Goal: Transaction & Acquisition: Purchase product/service

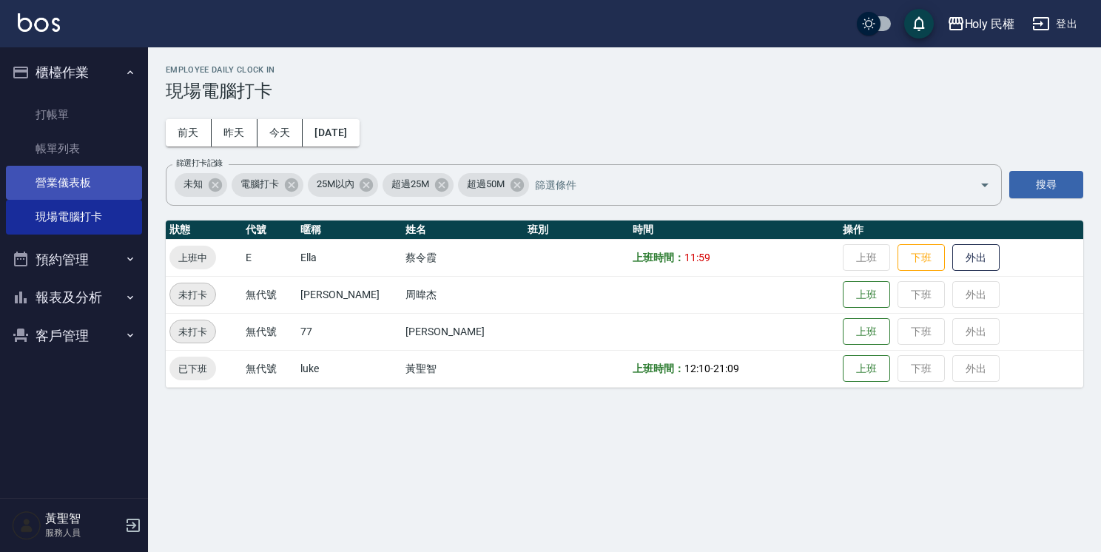
click at [94, 166] on link "營業儀表板" at bounding box center [74, 183] width 136 height 34
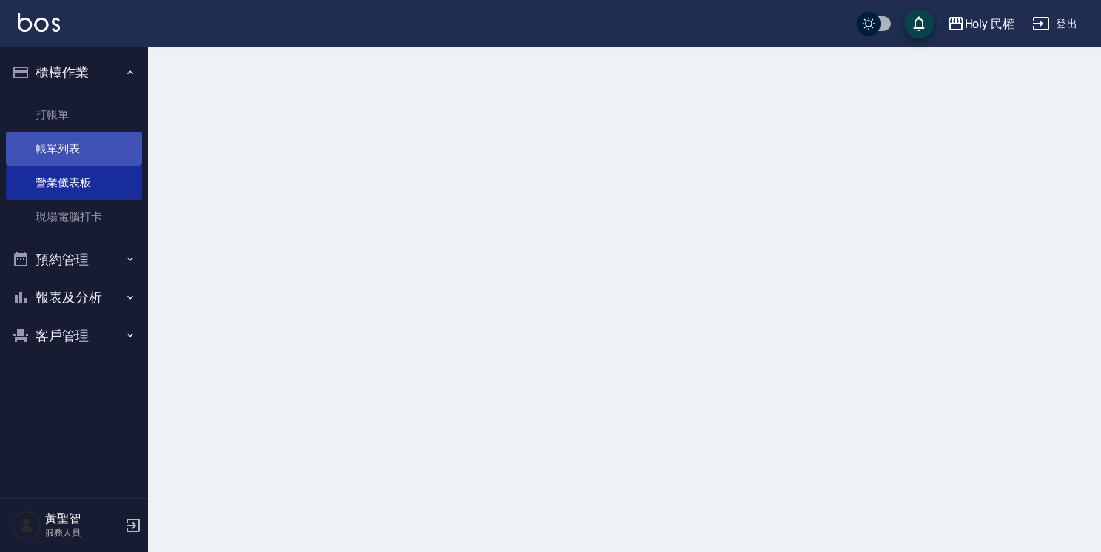
click at [95, 146] on link "帳單列表" at bounding box center [74, 149] width 136 height 34
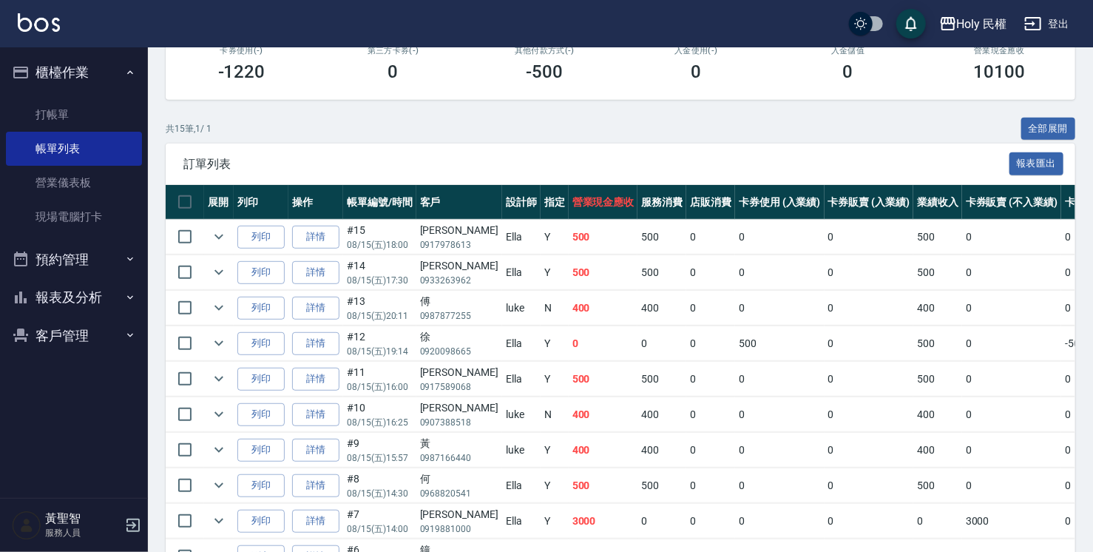
scroll to position [296, 0]
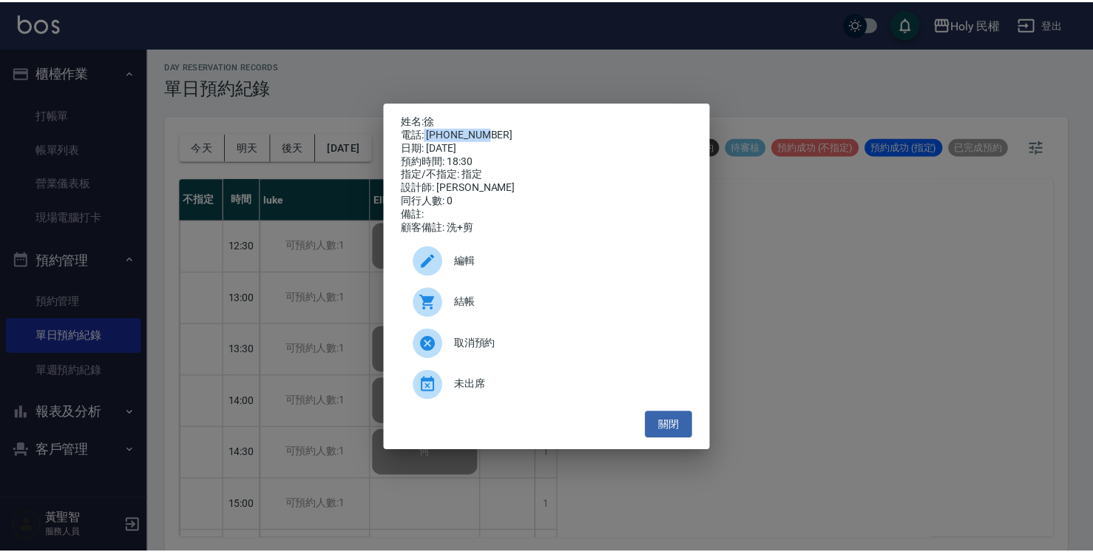
scroll to position [518, 0]
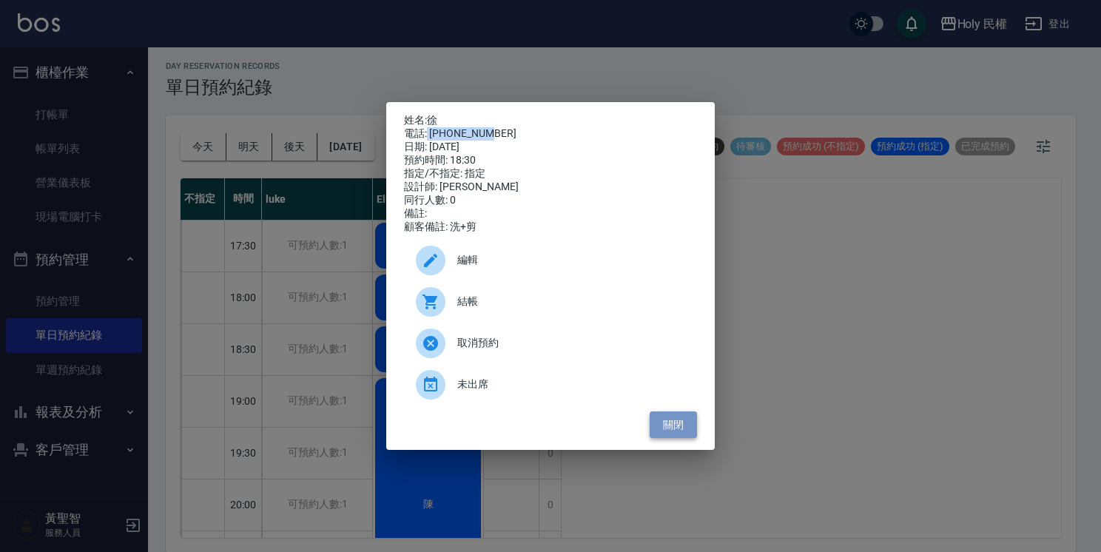
click at [678, 423] on button "關閉" at bounding box center [673, 424] width 47 height 27
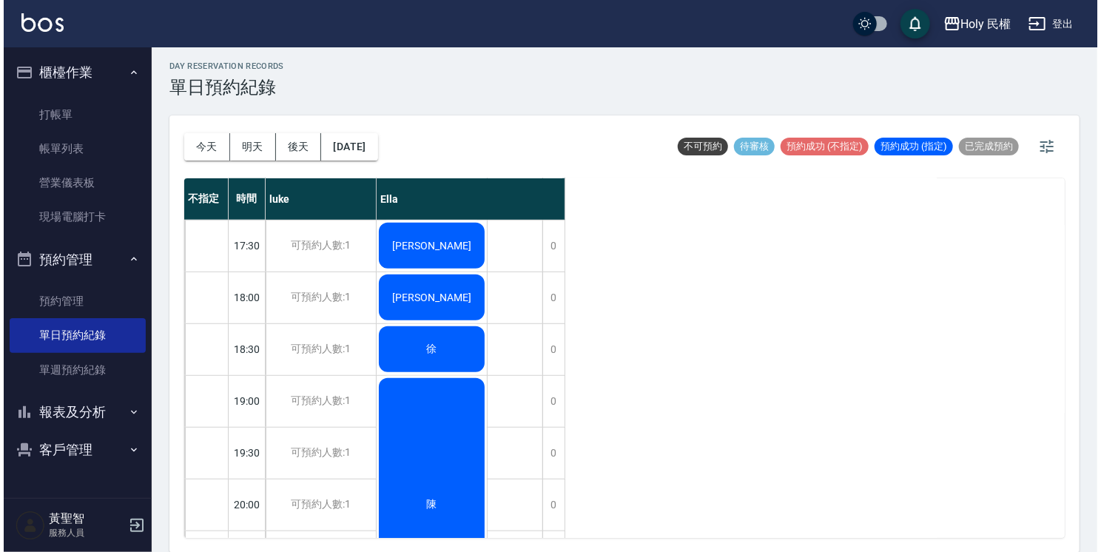
scroll to position [444, 0]
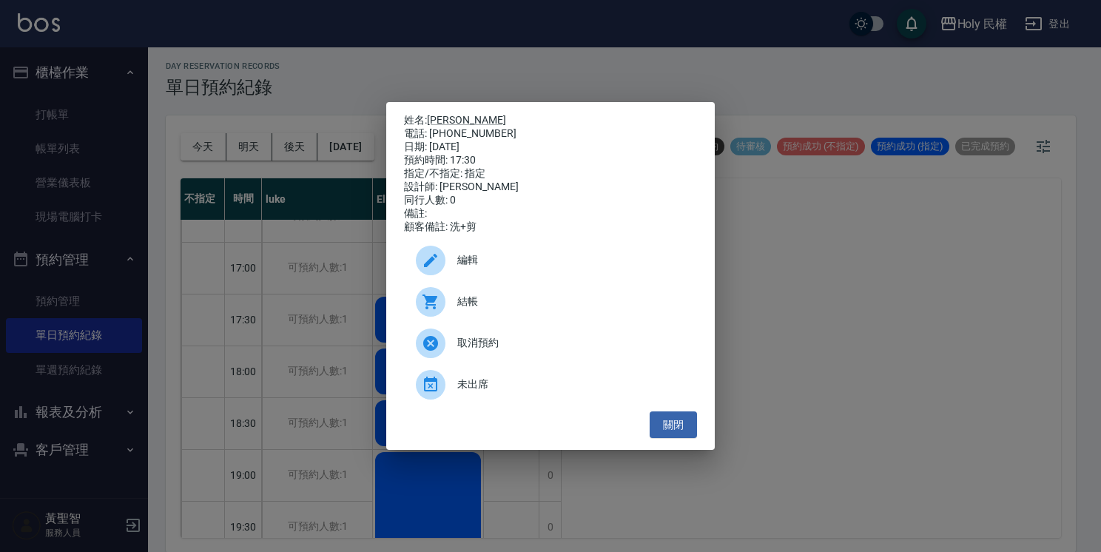
click at [435, 291] on div "結帳" at bounding box center [550, 301] width 293 height 41
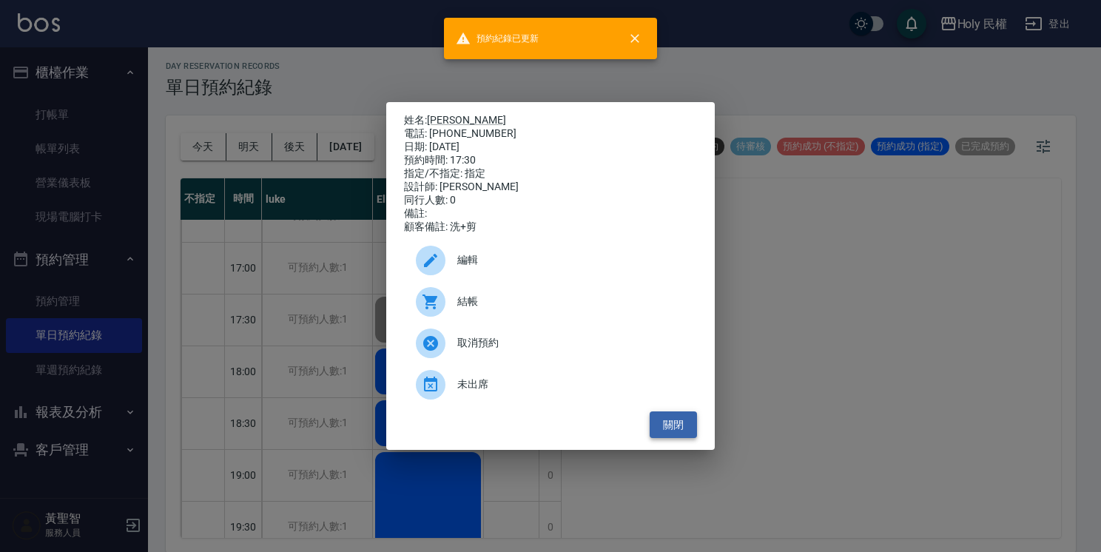
click at [675, 425] on button "關閉" at bounding box center [673, 424] width 47 height 27
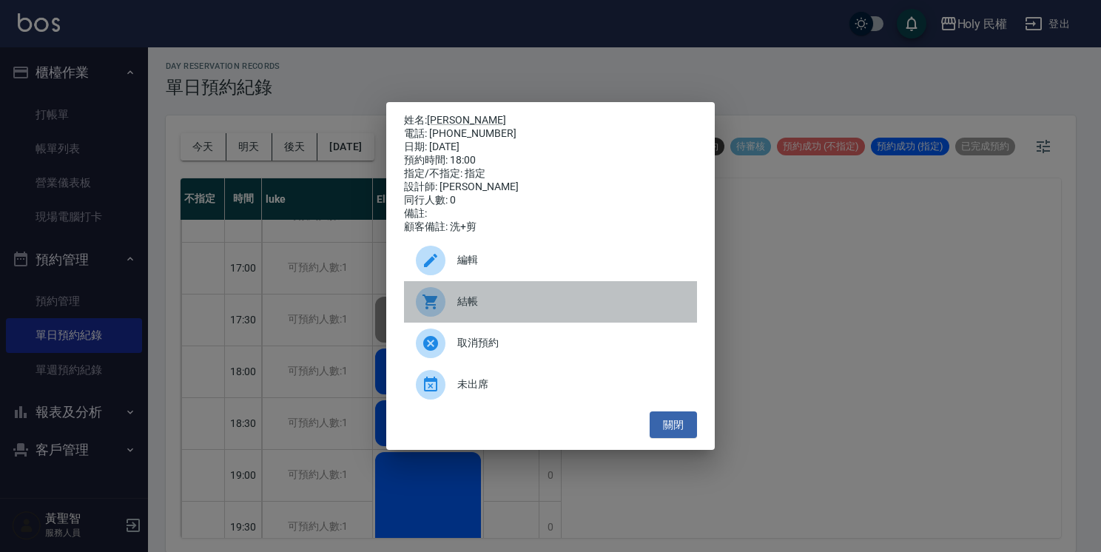
click at [461, 300] on span "結帳" at bounding box center [571, 302] width 228 height 16
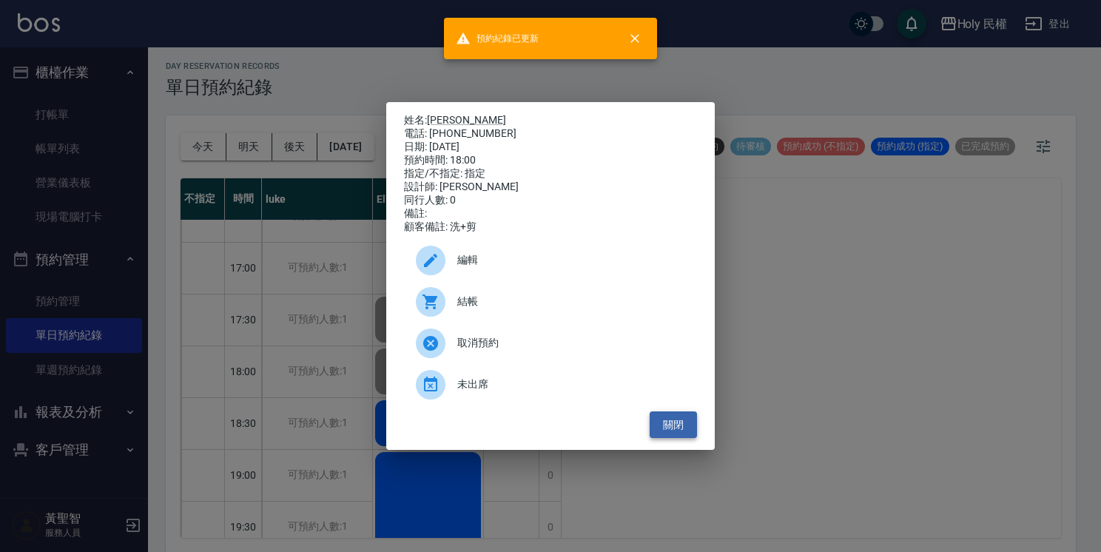
click at [684, 436] on button "關閉" at bounding box center [673, 424] width 47 height 27
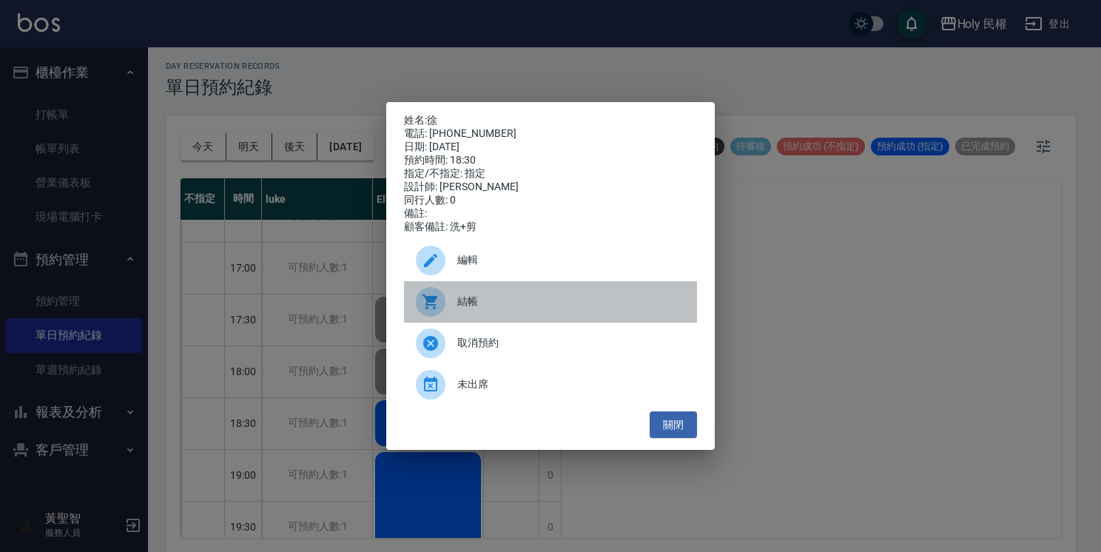
click at [447, 310] on div at bounding box center [436, 302] width 41 height 30
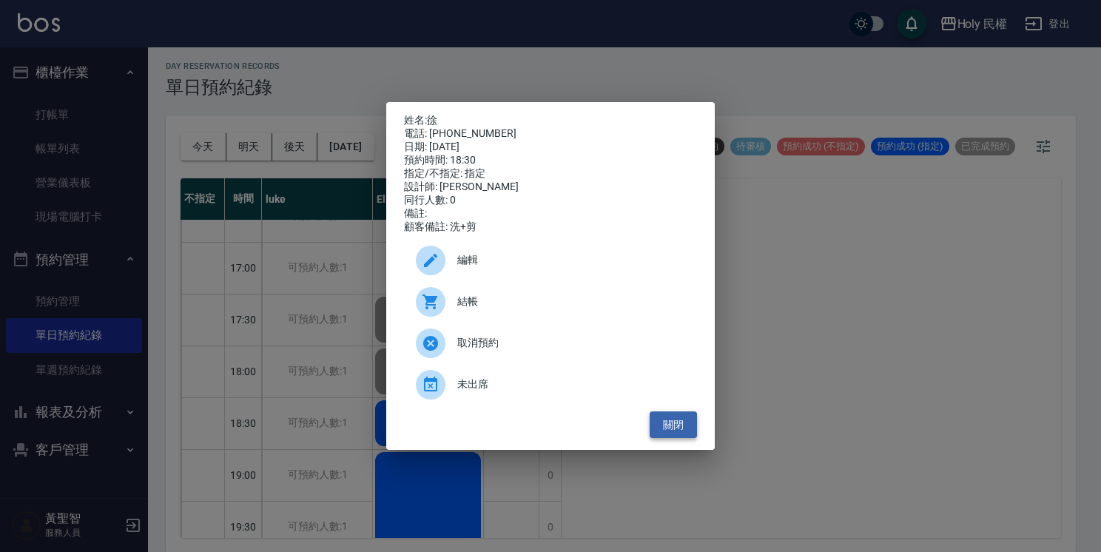
click at [664, 428] on button "關閉" at bounding box center [673, 424] width 47 height 27
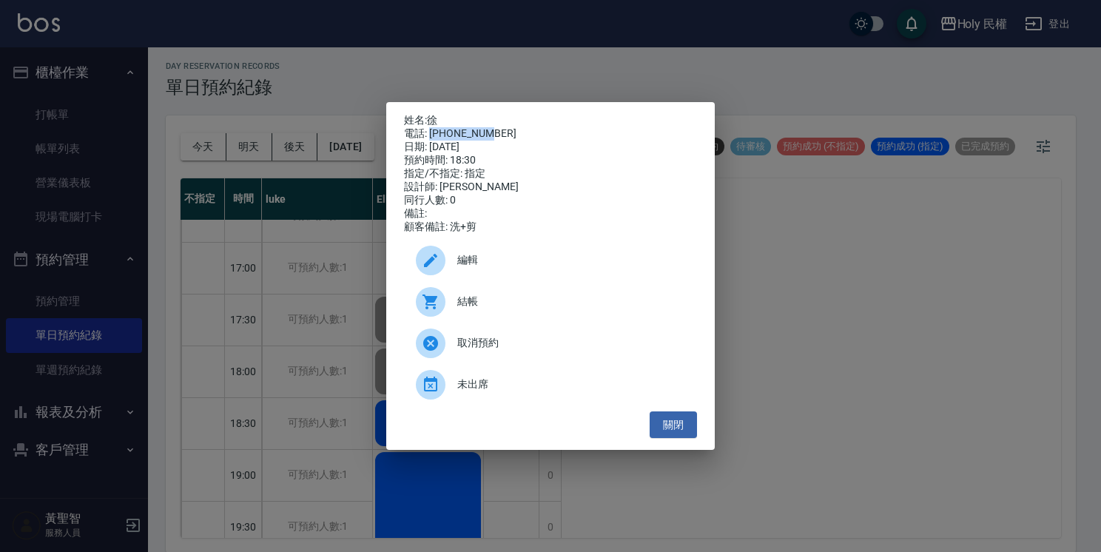
drag, startPoint x: 431, startPoint y: 129, endPoint x: 490, endPoint y: 129, distance: 59.2
click at [490, 129] on div "電話: 0920098665" at bounding box center [550, 133] width 293 height 13
drag, startPoint x: 490, startPoint y: 129, endPoint x: 479, endPoint y: 132, distance: 11.5
copy div "0920098665"
click at [685, 448] on div "姓名: 徐 電話: 0920098665 日期: 2025/08/15 預約時間: 18:30 指定/不指定: 指定 設計師: Ella 同行人數: 0 備註…" at bounding box center [550, 276] width 328 height 348
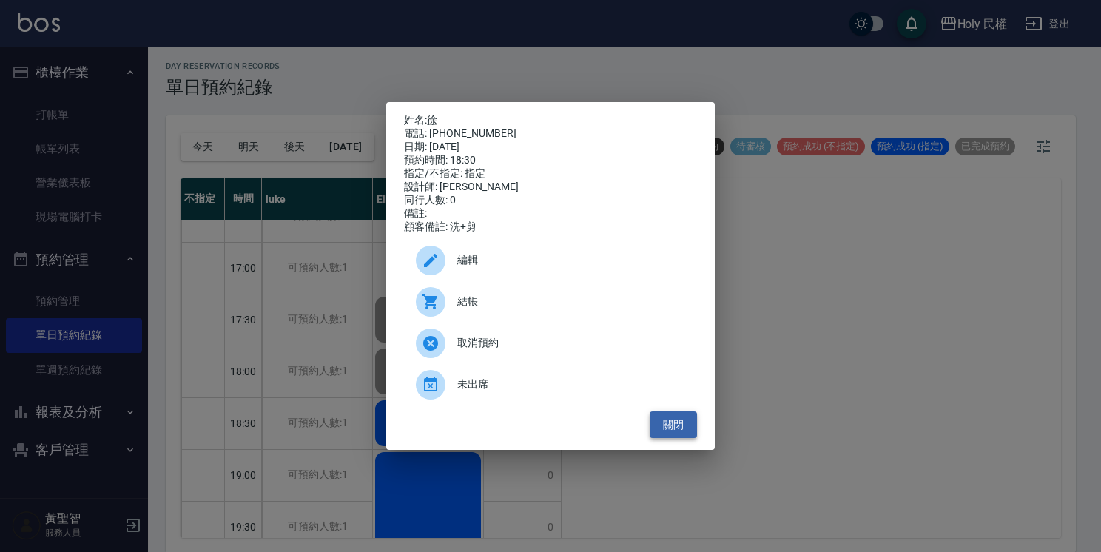
click at [670, 434] on button "關閉" at bounding box center [673, 424] width 47 height 27
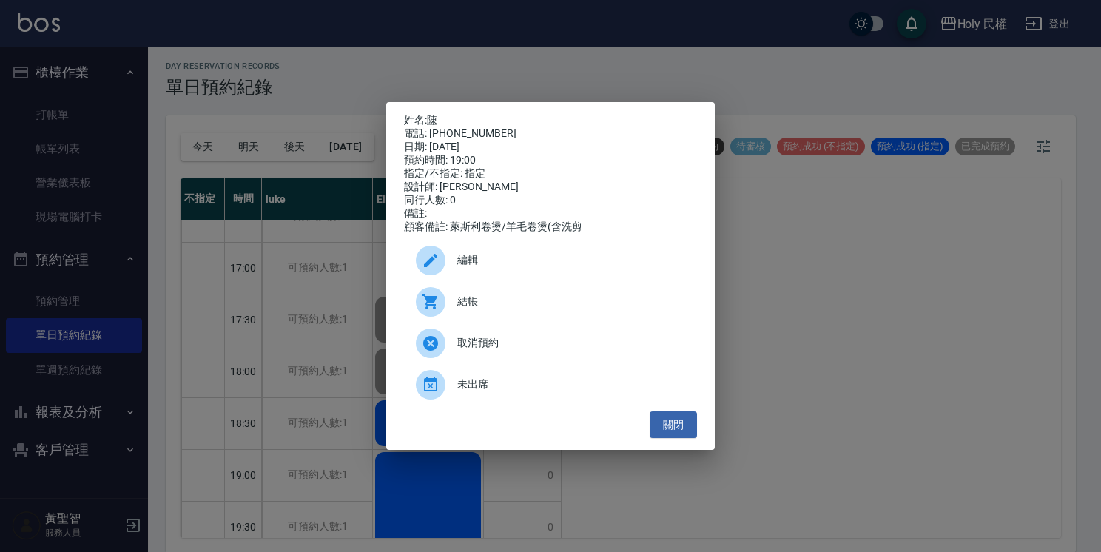
click at [439, 315] on div at bounding box center [431, 302] width 30 height 30
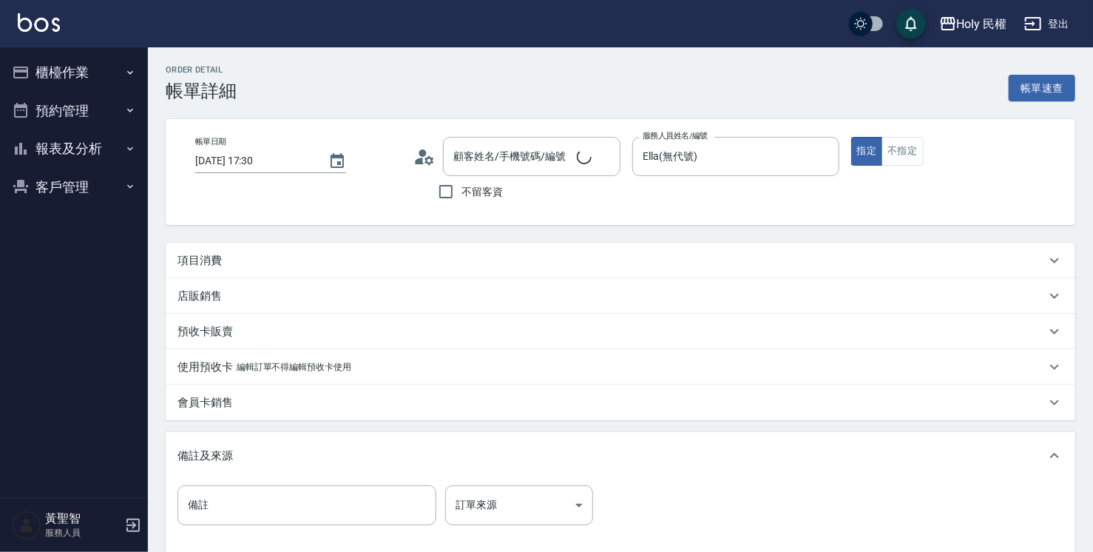
type input "2025/08/15 17:30"
type input "Ella(無代號)"
click at [445, 257] on div "項目消費" at bounding box center [612, 261] width 869 height 16
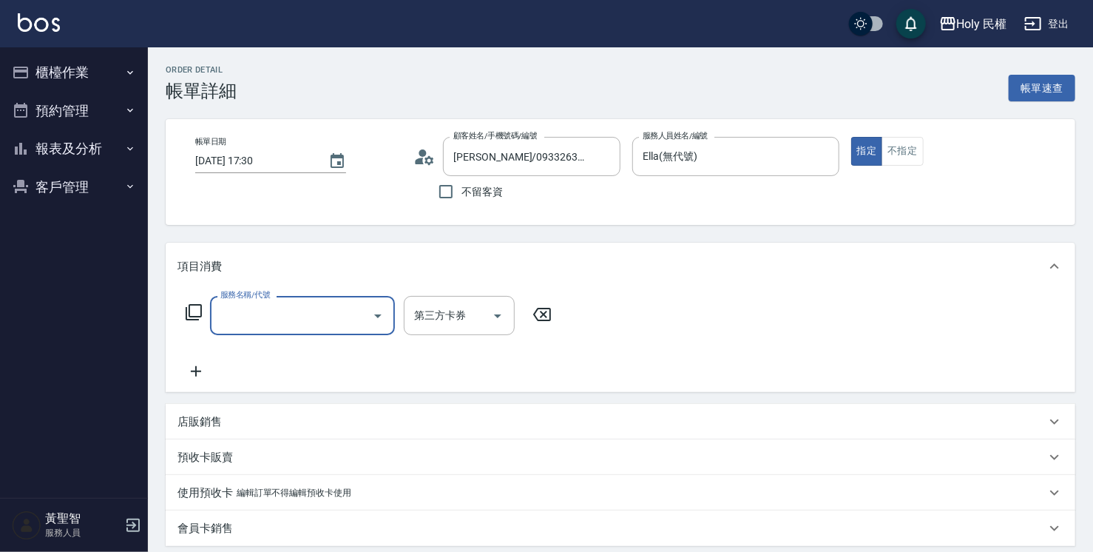
type input "黃肯/0933263962/"
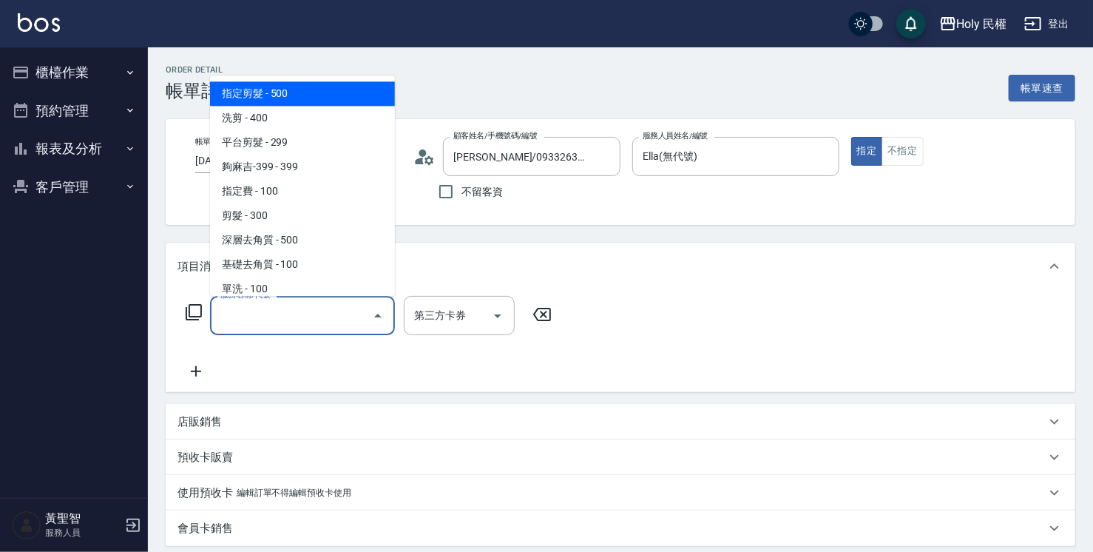
click at [315, 326] on input "服務名稱/代號" at bounding box center [291, 316] width 149 height 26
click at [323, 99] on span "指定剪髮 - 500" at bounding box center [302, 93] width 185 height 24
type input "指定剪髮(1)"
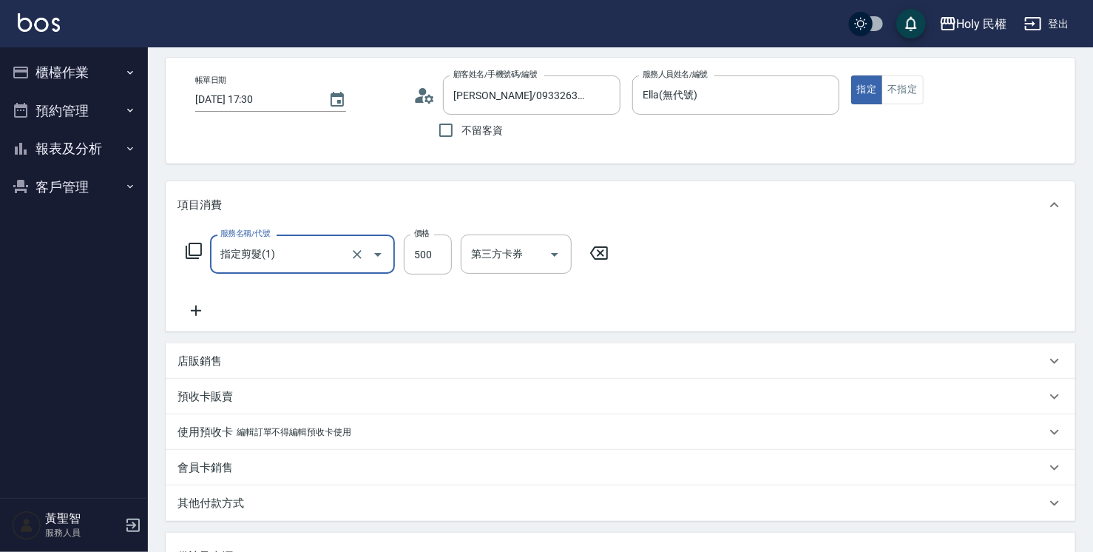
scroll to position [148, 0]
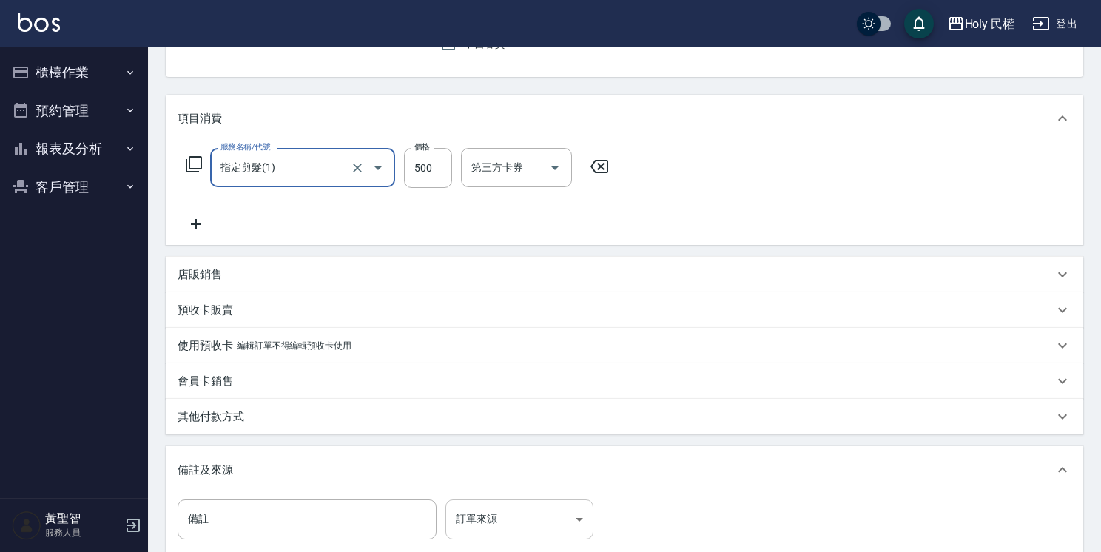
click at [534, 512] on body "Holy 民權 登出 櫃檯作業 打帳單 帳單列表 營業儀表板 現場電腦打卡 預約管理 預約管理 單日預約紀錄 單週預約紀錄 報表及分析 報表目錄 店家日報表 …" at bounding box center [550, 287] width 1101 height 870
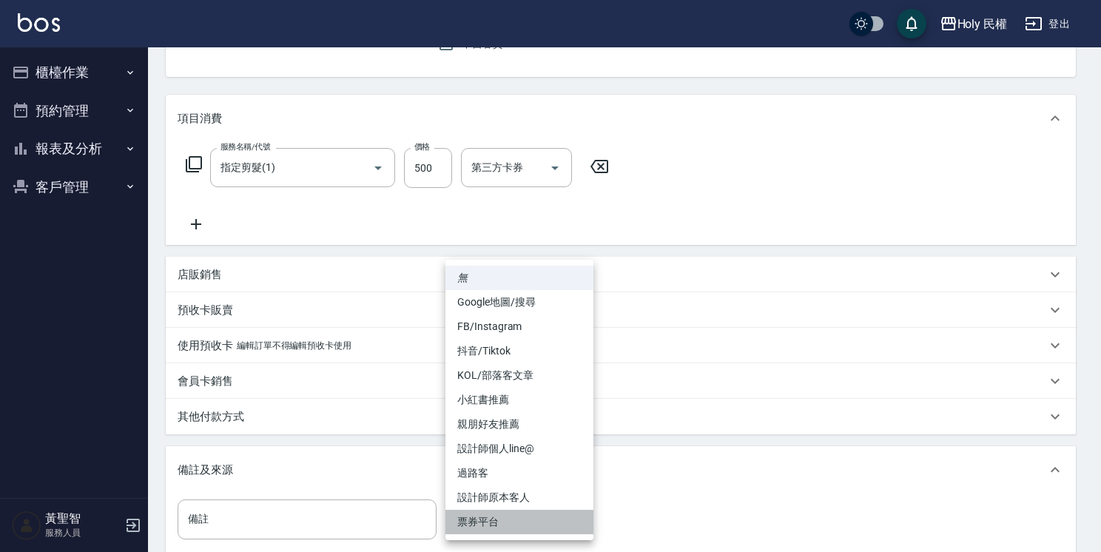
click at [533, 510] on li "票券平台" at bounding box center [519, 522] width 148 height 24
click at [533, 508] on body "Holy 民權 登出 櫃檯作業 打帳單 帳單列表 營業儀表板 現場電腦打卡 預約管理 預約管理 單日預約紀錄 單週預約紀錄 報表及分析 報表目錄 店家日報表 …" at bounding box center [550, 287] width 1101 height 870
click at [533, 487] on li "設計師原本客人" at bounding box center [519, 497] width 148 height 24
type input "設計師原本客人"
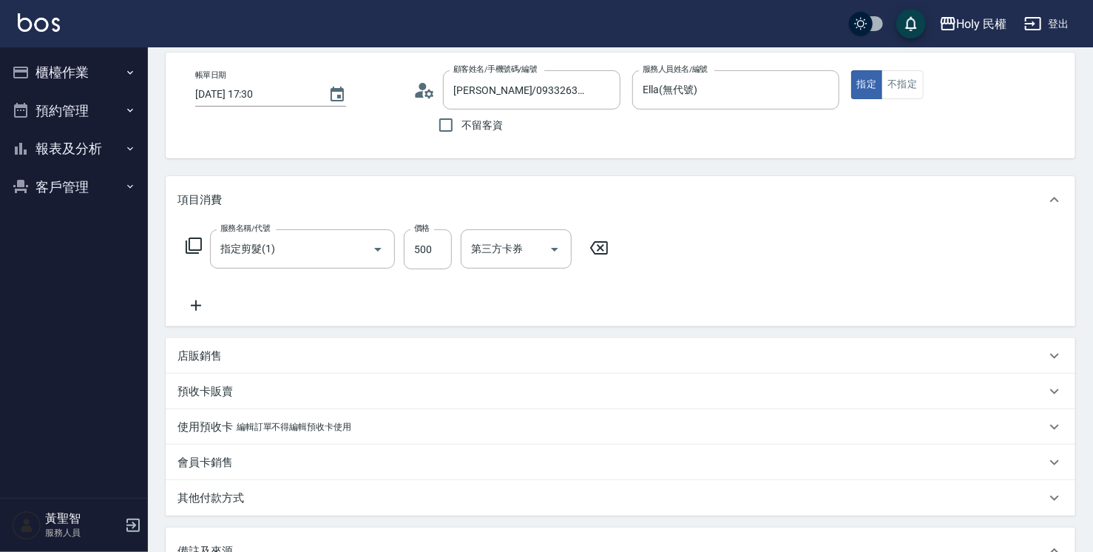
scroll to position [222, 0]
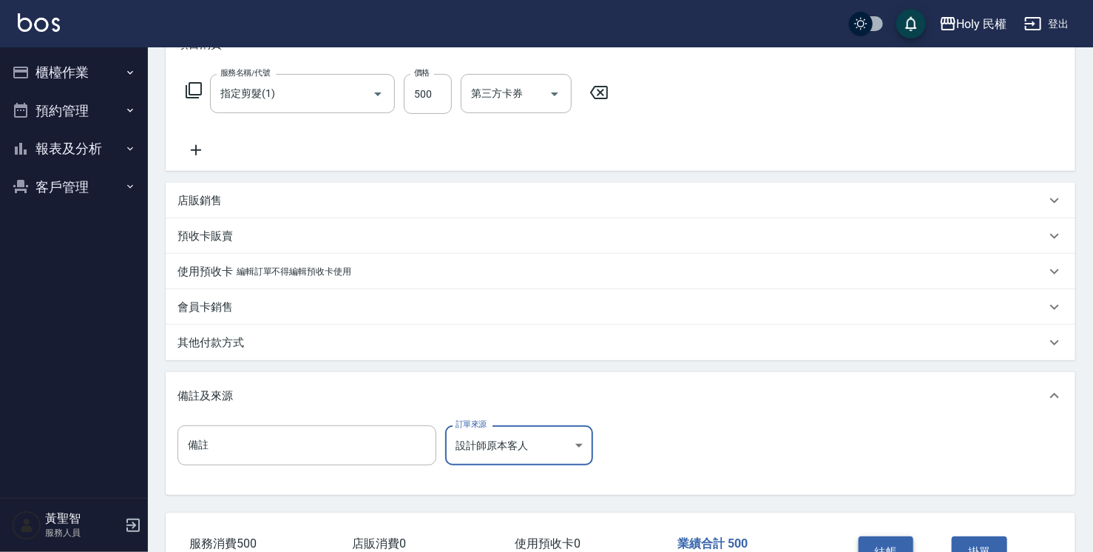
click at [903, 545] on button "結帳" at bounding box center [886, 551] width 55 height 31
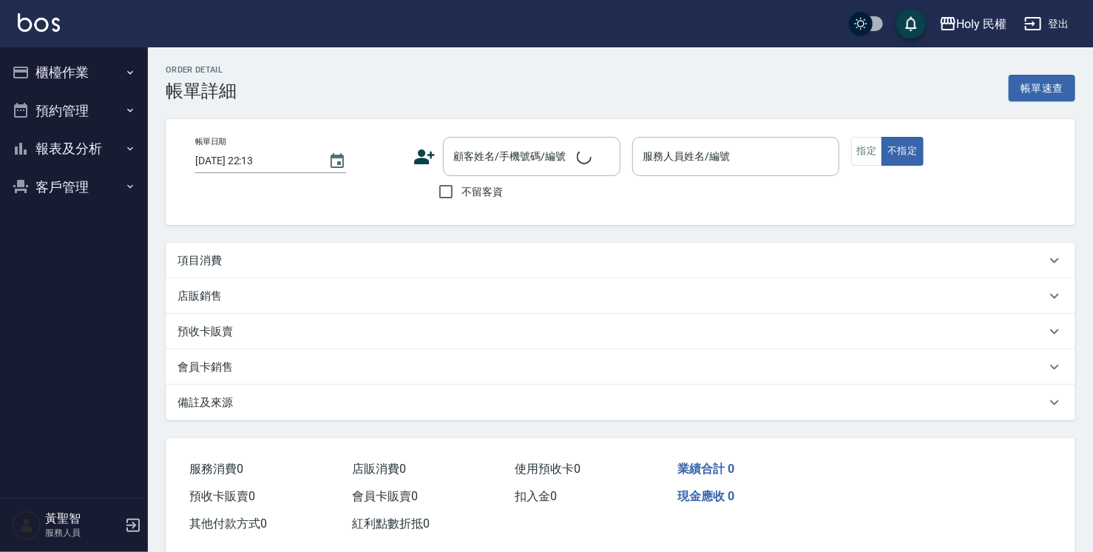
click at [467, 263] on div "項目消費" at bounding box center [612, 261] width 869 height 16
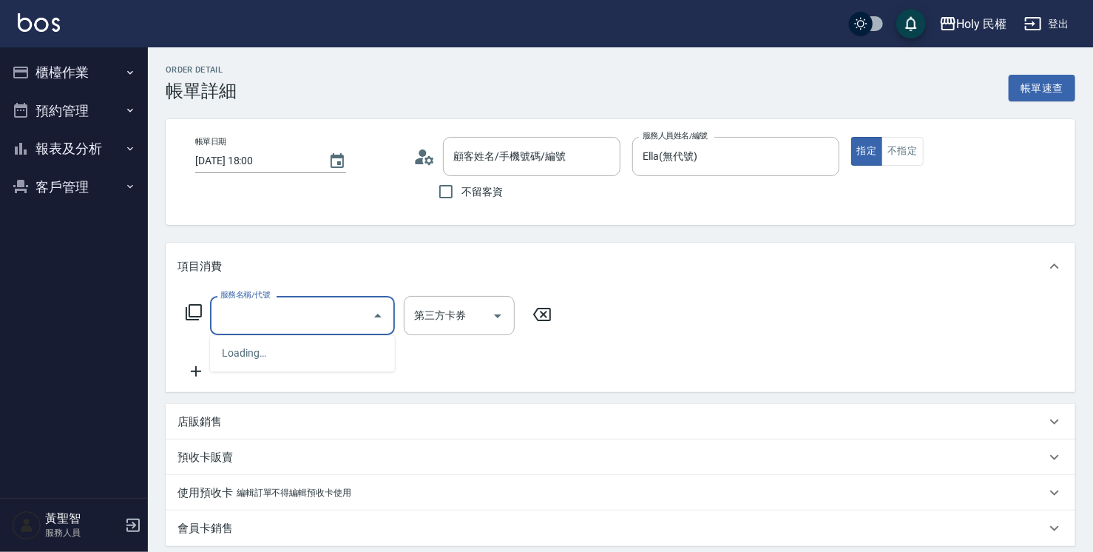
click at [325, 314] on input "服務名稱/代號" at bounding box center [291, 316] width 149 height 26
type input "2025/08/15 18:00"
type input "Ella(無代號)"
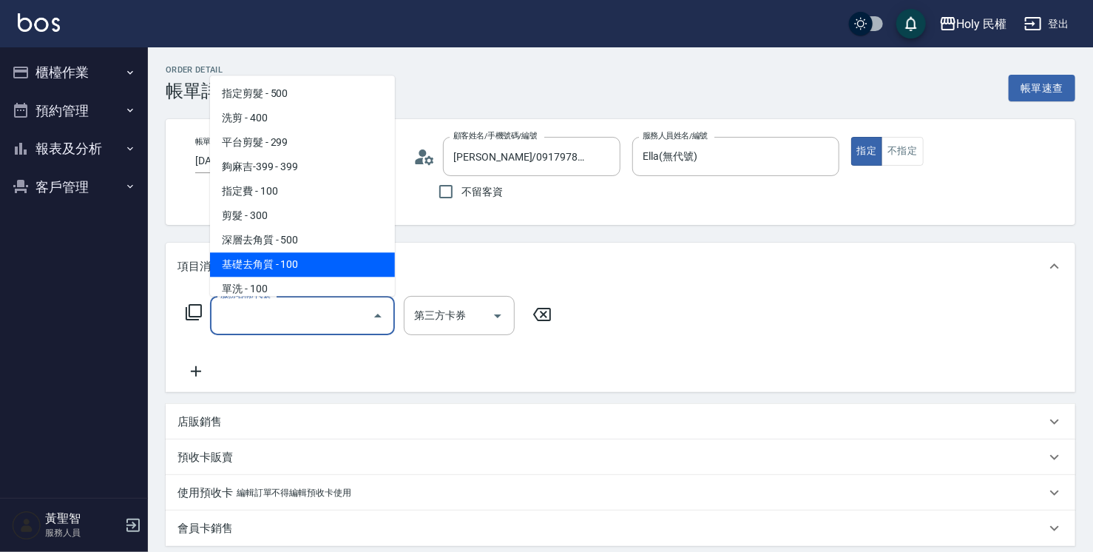
type input "黃紳瑋/0917978613/null"
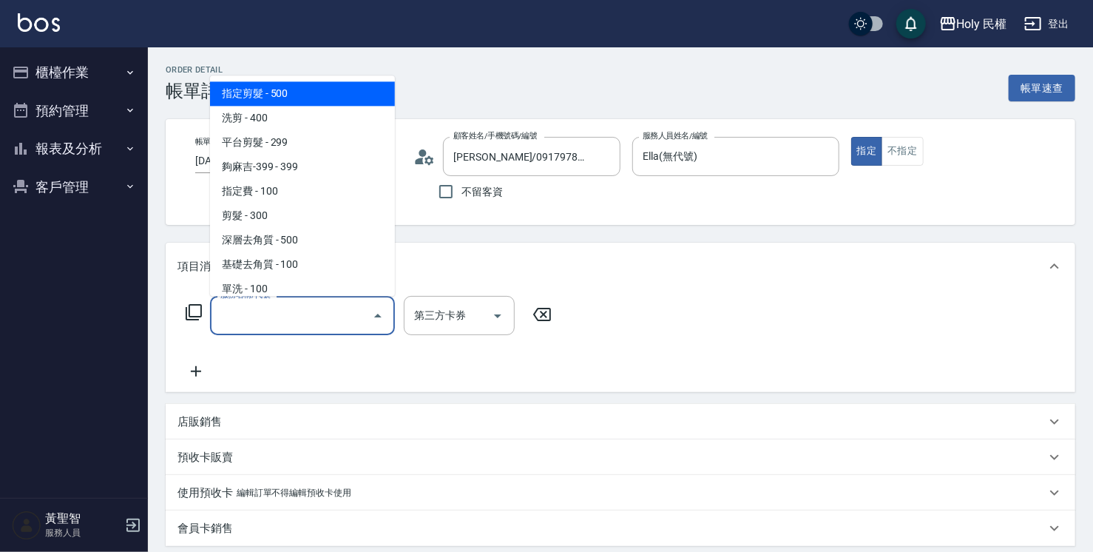
click at [305, 85] on span "指定剪髮 - 500" at bounding box center [302, 93] width 185 height 24
type input "指定剪髮(1)"
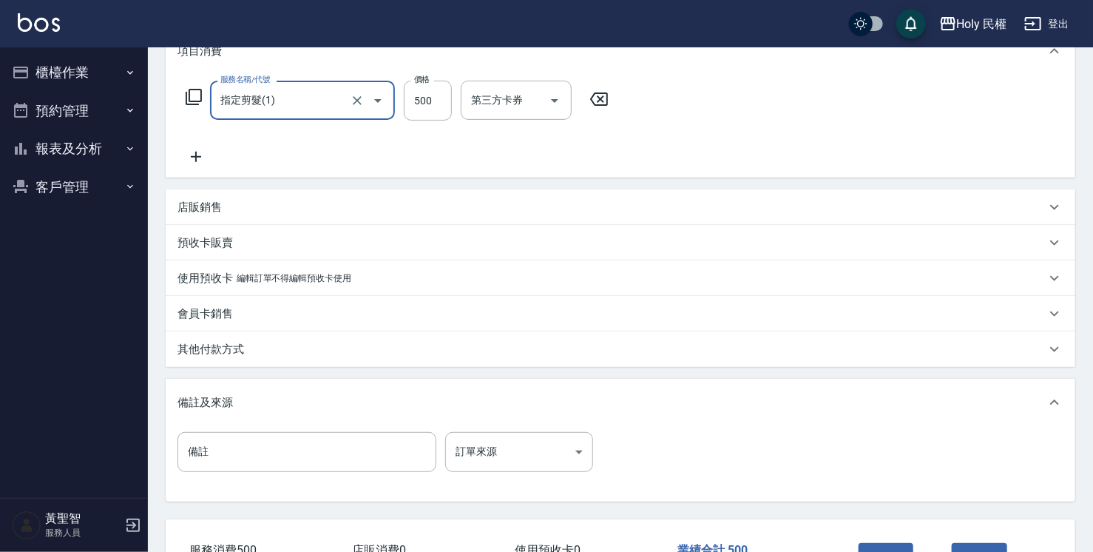
scroll to position [222, 0]
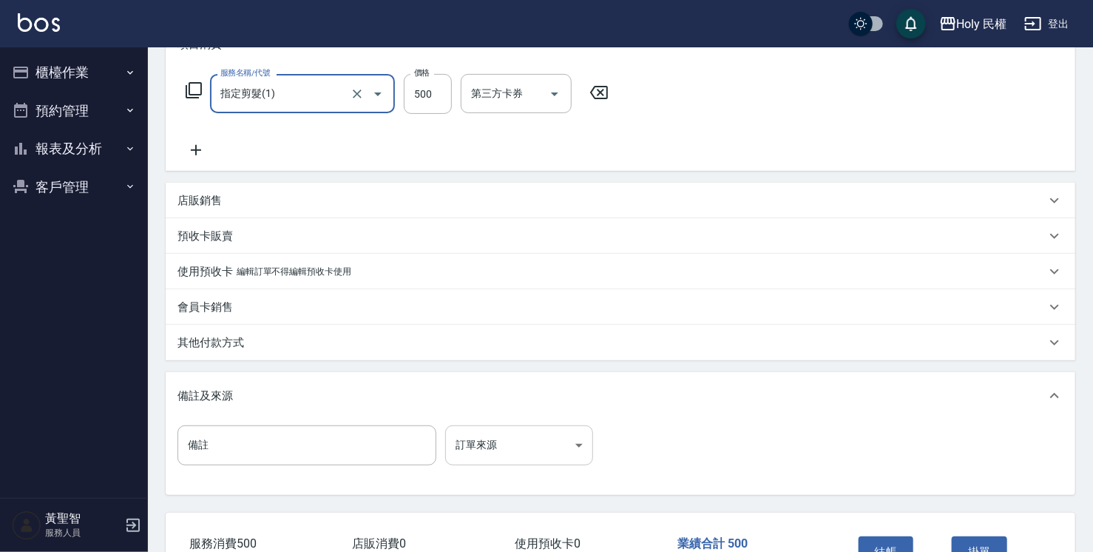
click at [536, 444] on body "Holy 民權 登出 櫃檯作業 打帳單 帳單列表 營業儀表板 現場電腦打卡 預約管理 預約管理 單日預約紀錄 單週預約紀錄 報表及分析 報表目錄 店家日報表 …" at bounding box center [546, 213] width 1093 height 870
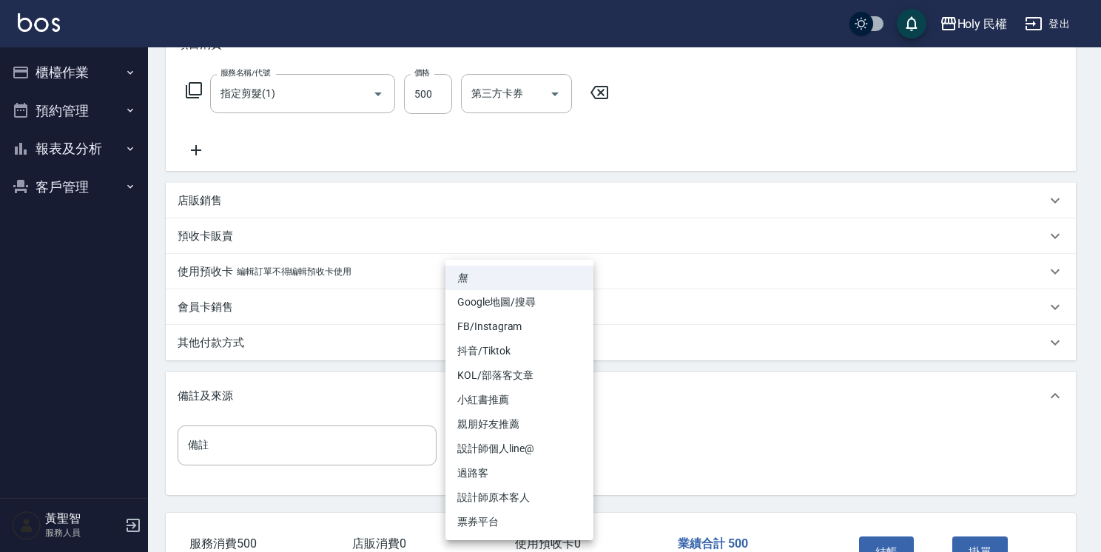
click at [533, 501] on li "設計師原本客人" at bounding box center [519, 497] width 148 height 24
type input "設計師原本客人"
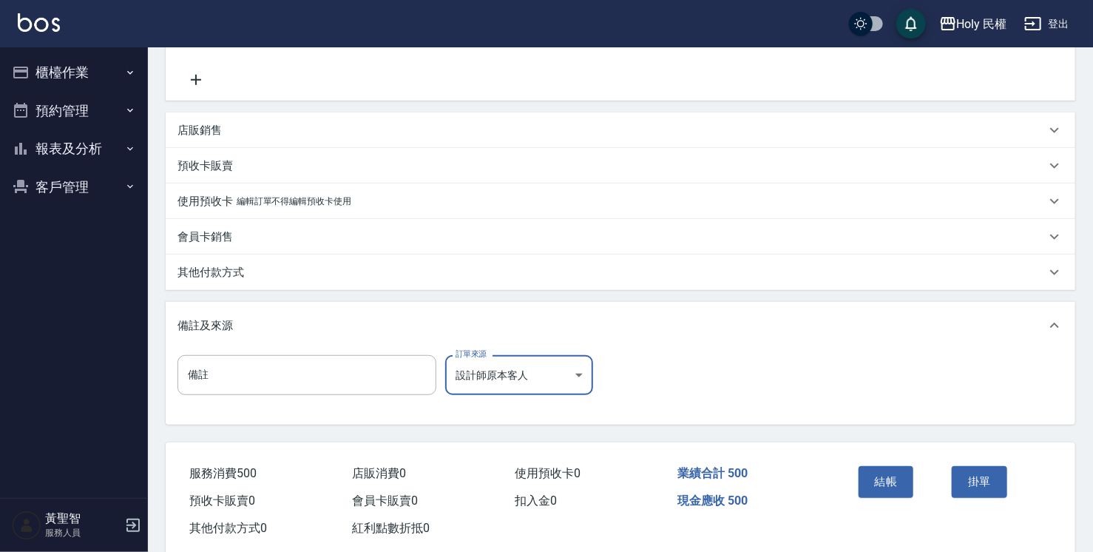
scroll to position [296, 0]
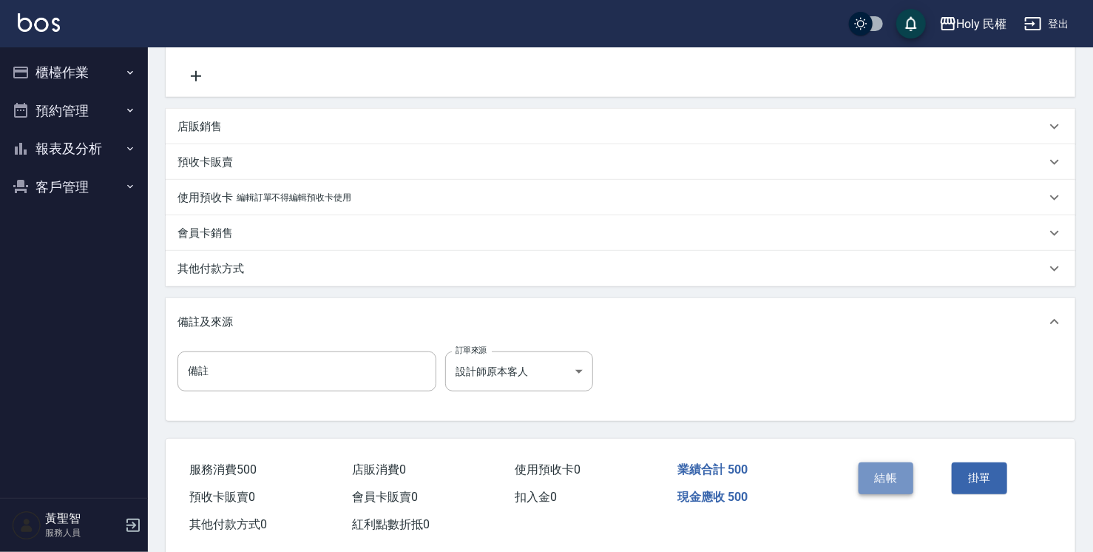
click at [891, 483] on button "結帳" at bounding box center [886, 477] width 55 height 31
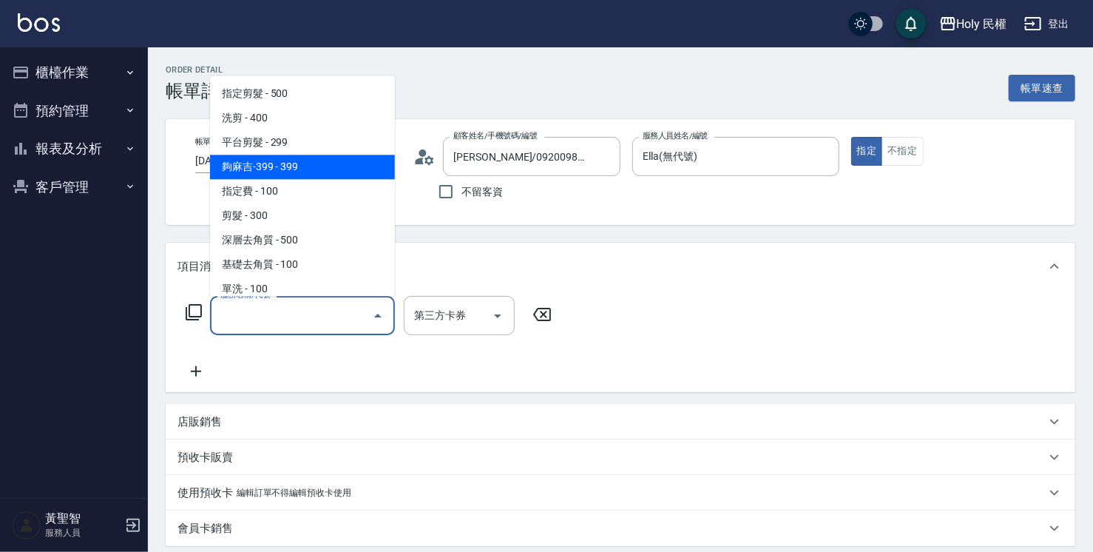
click at [619, 265] on div "項目消費" at bounding box center [612, 267] width 869 height 16
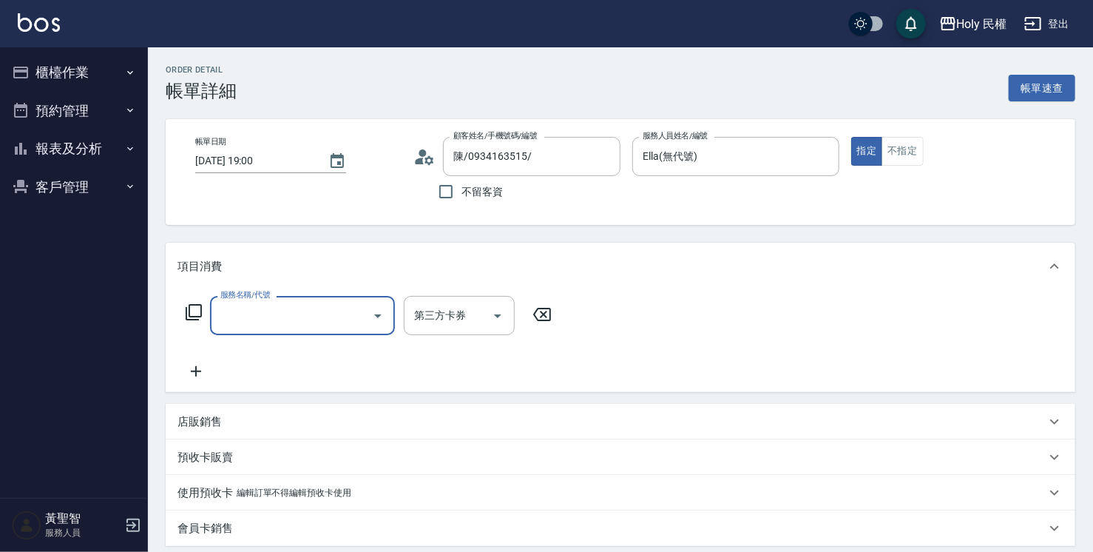
click at [274, 303] on input "服務名稱/代號" at bounding box center [291, 316] width 149 height 26
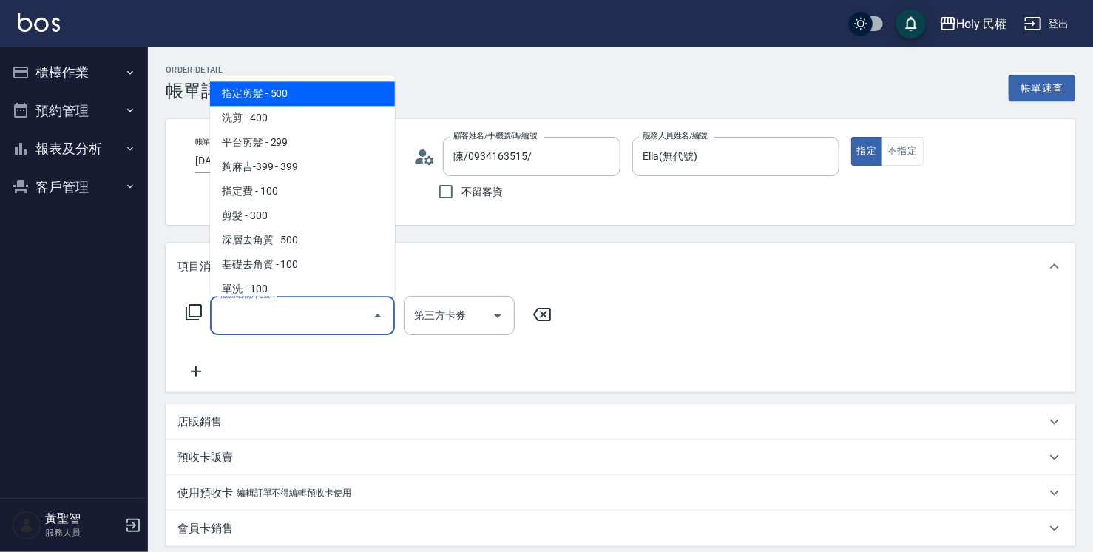
click at [310, 98] on span "指定剪髮 - 500" at bounding box center [302, 93] width 185 height 24
type input "指定剪髮(1)"
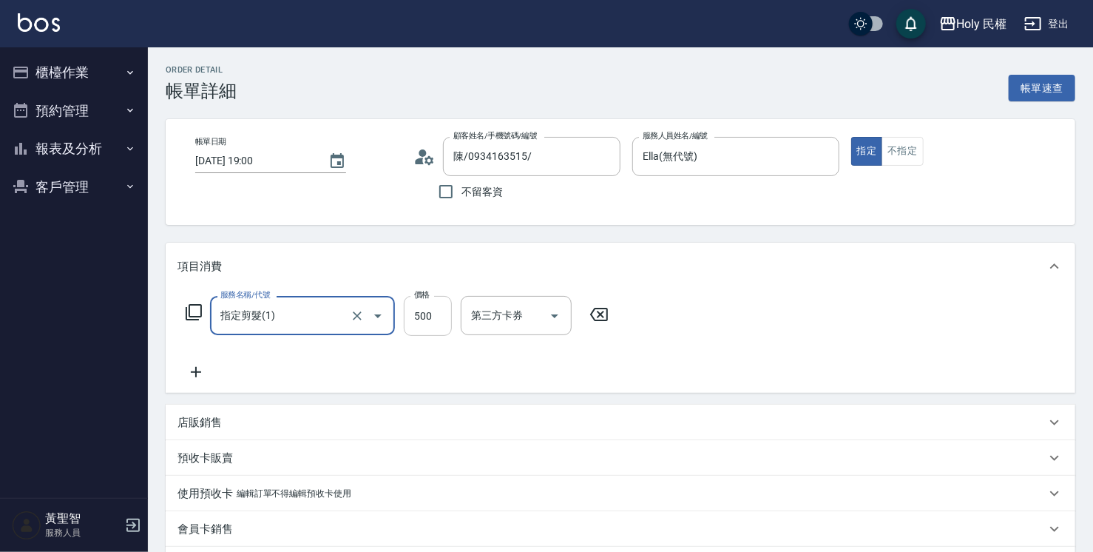
click at [425, 309] on input "500" at bounding box center [428, 316] width 48 height 40
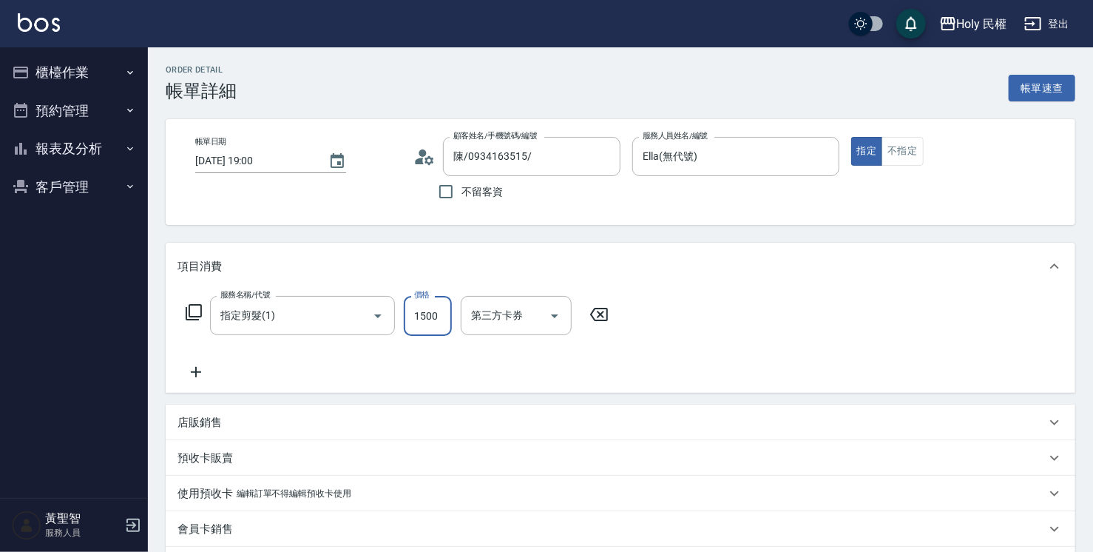
type input "1500"
click at [357, 434] on div "店販銷售" at bounding box center [621, 423] width 910 height 36
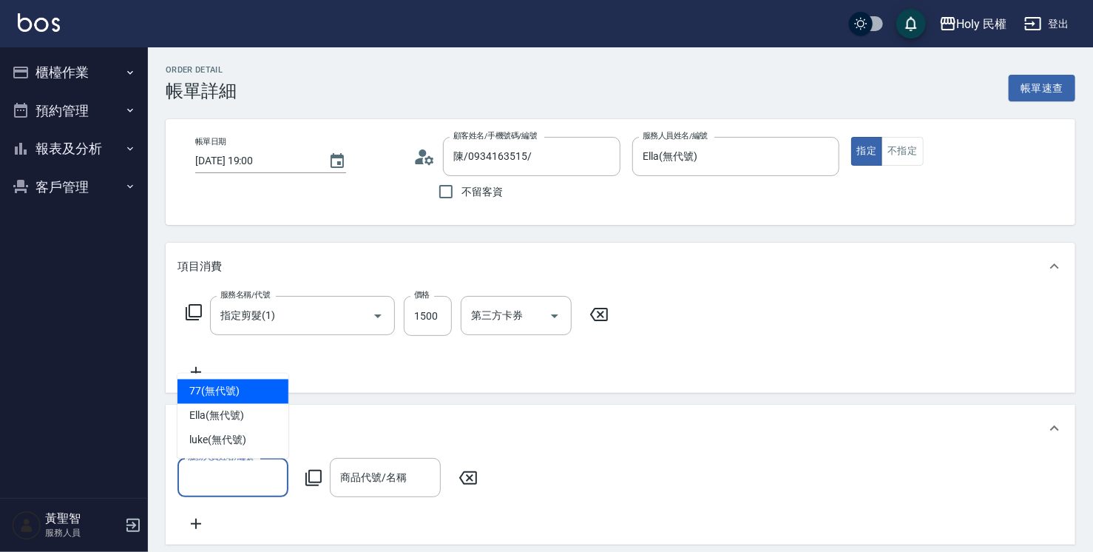
click at [273, 475] on input "服務人員姓名/編號" at bounding box center [233, 478] width 98 height 26
click at [249, 407] on div "Ella (無代號)" at bounding box center [233, 416] width 111 height 24
type input "Ella(無代號)"
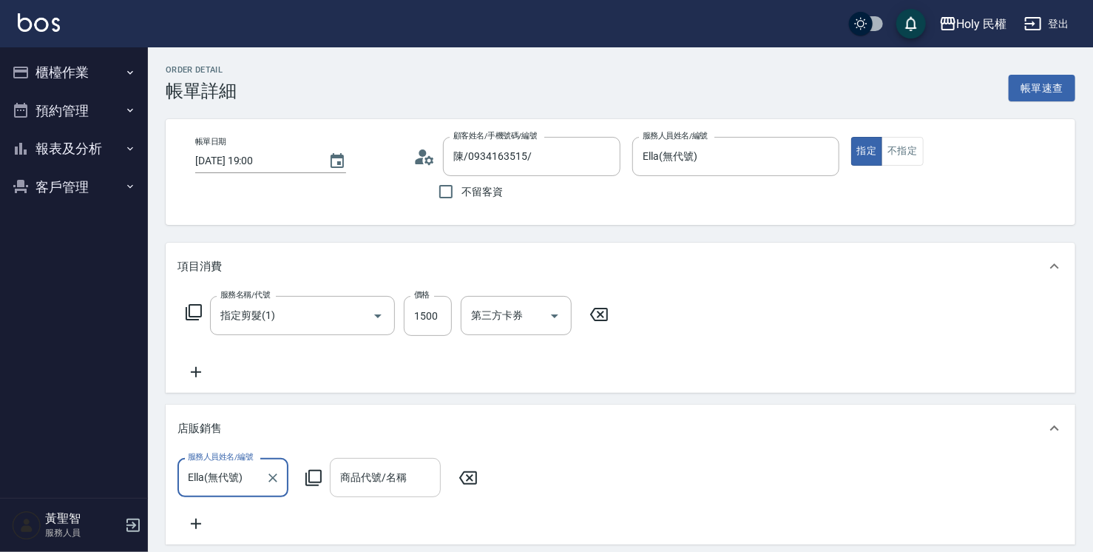
click at [361, 482] on div "商品代號/名稱 商品代號/名稱" at bounding box center [385, 477] width 111 height 39
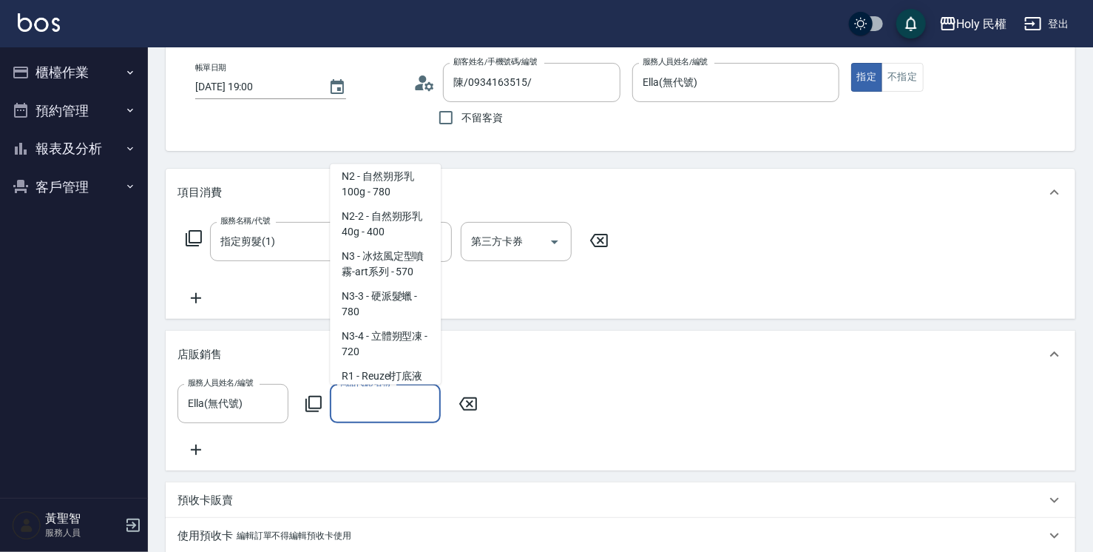
scroll to position [764, 0]
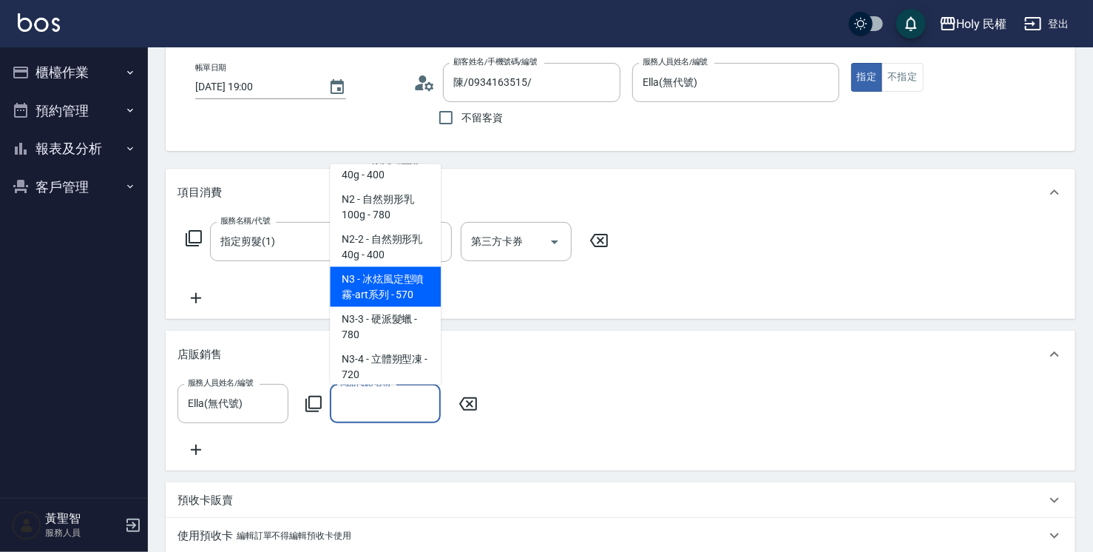
click at [389, 296] on span "N3 - 冰炫風定型噴霧-art系列 - 570" at bounding box center [385, 286] width 111 height 40
type input "冰炫風定型噴霧-art系列"
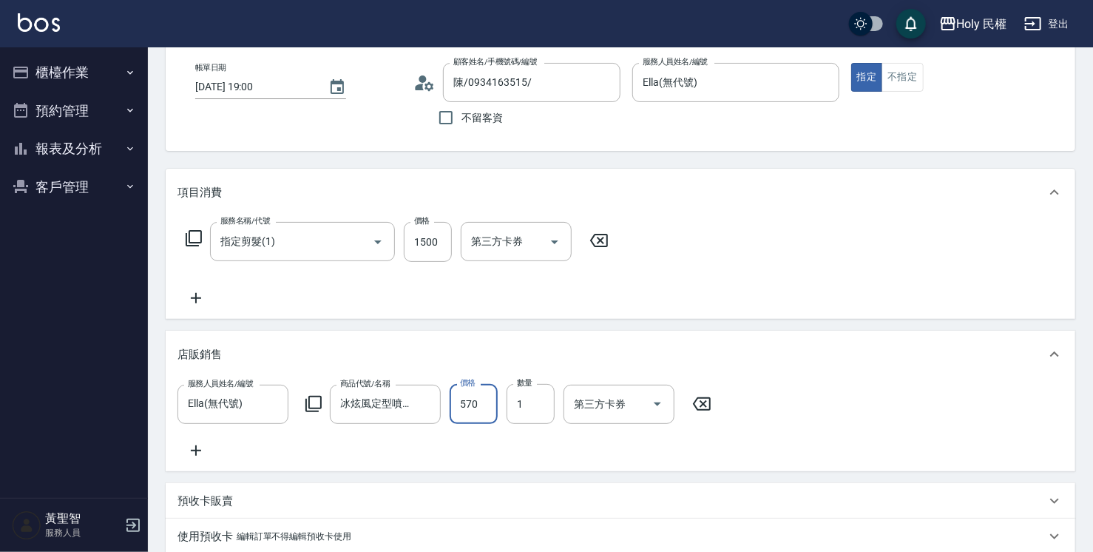
click at [462, 411] on input "570" at bounding box center [474, 404] width 48 height 40
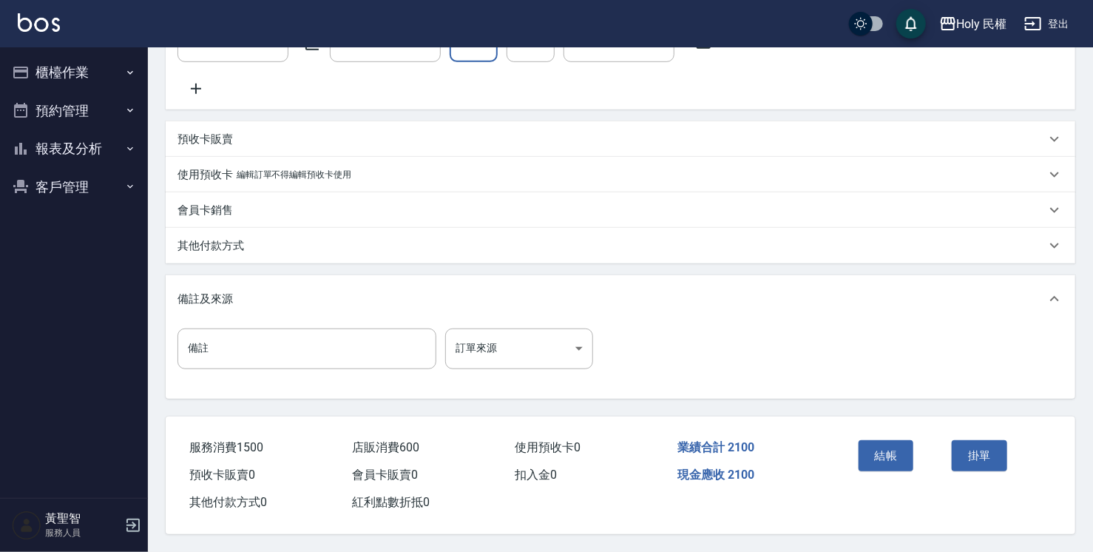
scroll to position [451, 0]
type input "600"
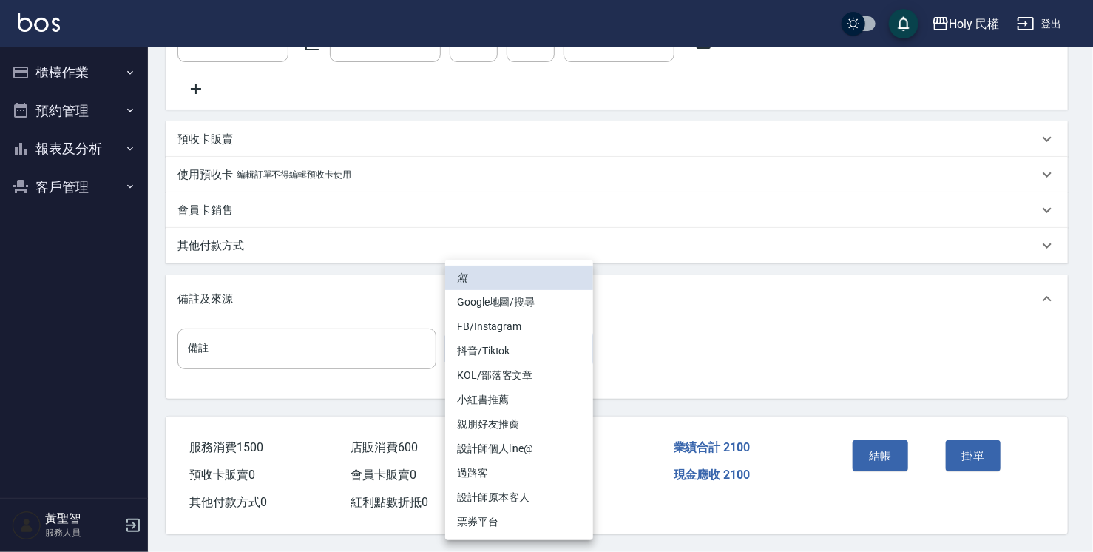
click at [518, 352] on body "Holy 民權 登出 櫃檯作業 打帳單 帳單列表 營業儀表板 現場電腦打卡 預約管理 預約管理 單日預約紀錄 單週預約紀錄 報表及分析 報表目錄 店家日報表 …" at bounding box center [546, 58] width 1093 height 988
click at [537, 490] on li "設計師原本客人" at bounding box center [519, 497] width 148 height 24
type input "設計師原本客人"
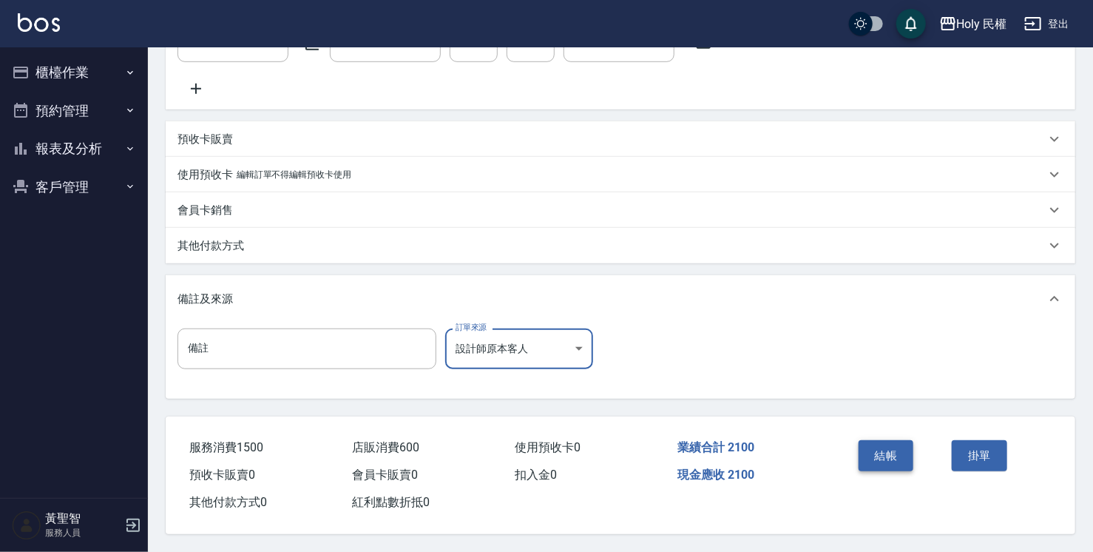
click at [881, 454] on button "結帳" at bounding box center [886, 455] width 55 height 31
